Goal: Use online tool/utility: Utilize a website feature to perform a specific function

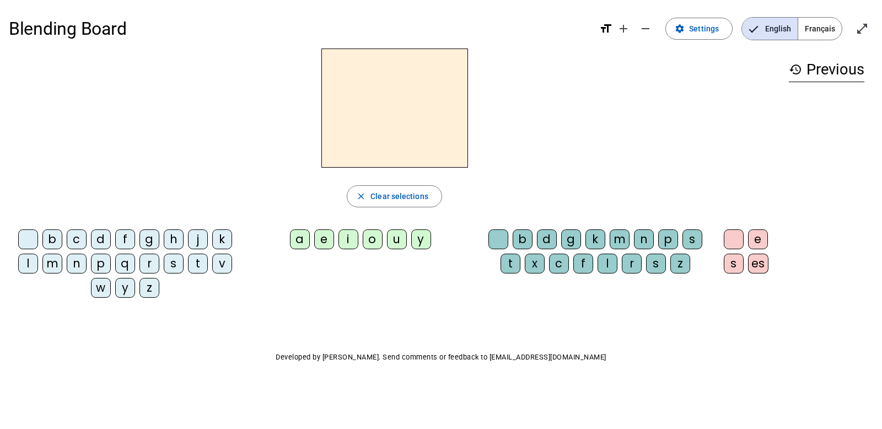
click at [30, 260] on div "l" at bounding box center [28, 264] width 20 height 20
click at [330, 240] on div "e" at bounding box center [324, 239] width 20 height 20
click at [396, 239] on div "u" at bounding box center [397, 239] width 20 height 20
click at [328, 239] on div "e" at bounding box center [324, 239] width 20 height 20
click at [399, 240] on div "u" at bounding box center [397, 239] width 20 height 20
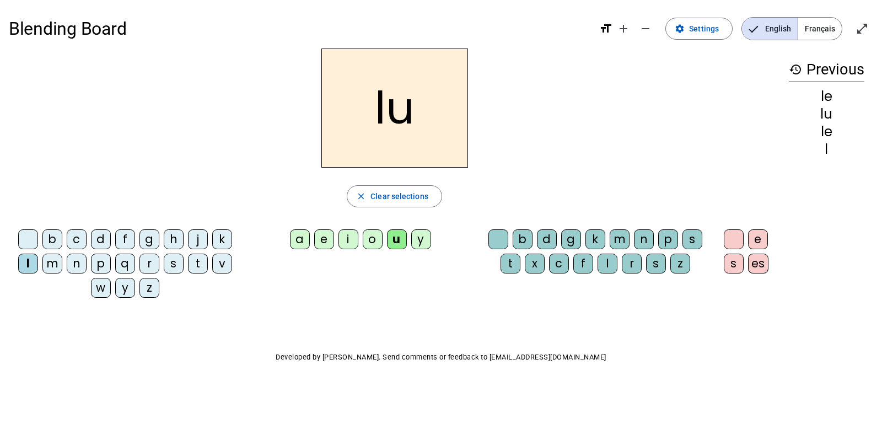
click at [196, 262] on div "t" at bounding box center [198, 264] width 20 height 20
click at [486, 237] on div "d" at bounding box center [547, 239] width 20 height 20
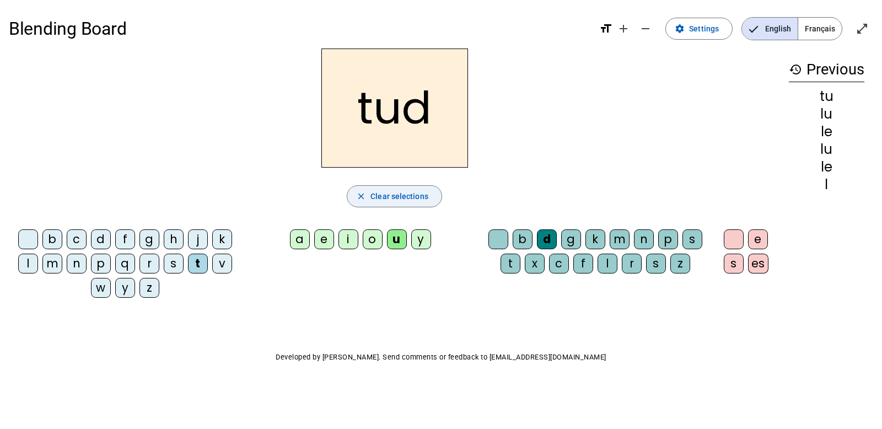
click at [398, 198] on span "Clear selections" at bounding box center [400, 196] width 58 height 13
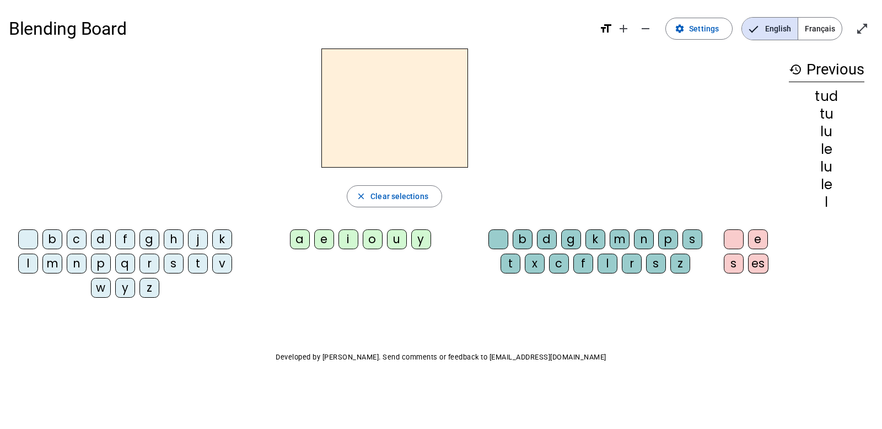
click at [486, 239] on div "d" at bounding box center [547, 239] width 20 height 20
click at [393, 242] on div "u" at bounding box center [397, 239] width 20 height 20
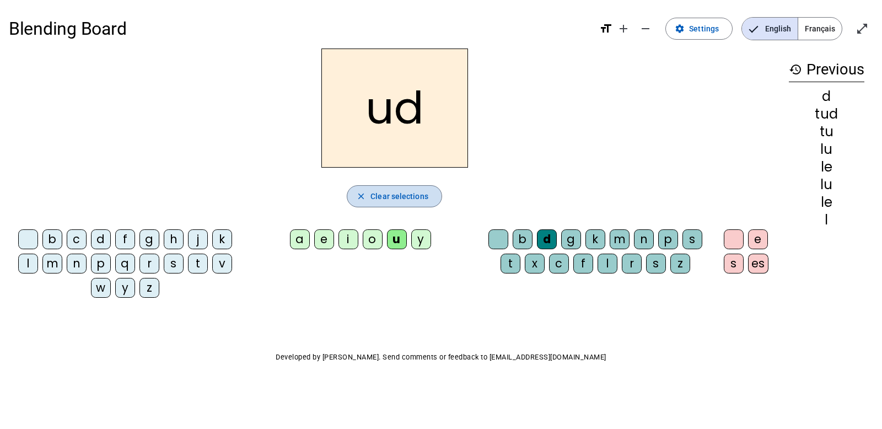
click at [381, 197] on span "Clear selections" at bounding box center [400, 196] width 58 height 13
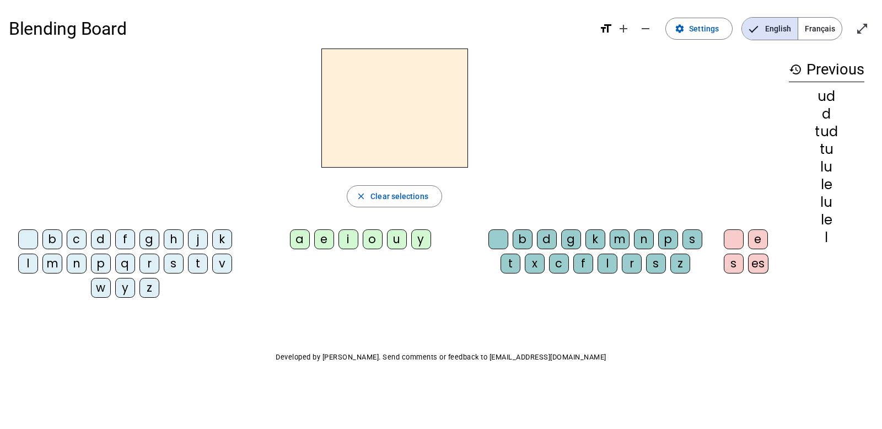
click at [104, 236] on div "d" at bounding box center [101, 239] width 20 height 20
click at [395, 236] on div "u" at bounding box center [397, 239] width 20 height 20
click at [326, 237] on div "e" at bounding box center [324, 239] width 20 height 20
click at [197, 263] on div "t" at bounding box center [198, 264] width 20 height 20
click at [301, 239] on div "a" at bounding box center [300, 239] width 20 height 20
